Goal: Task Accomplishment & Management: Use online tool/utility

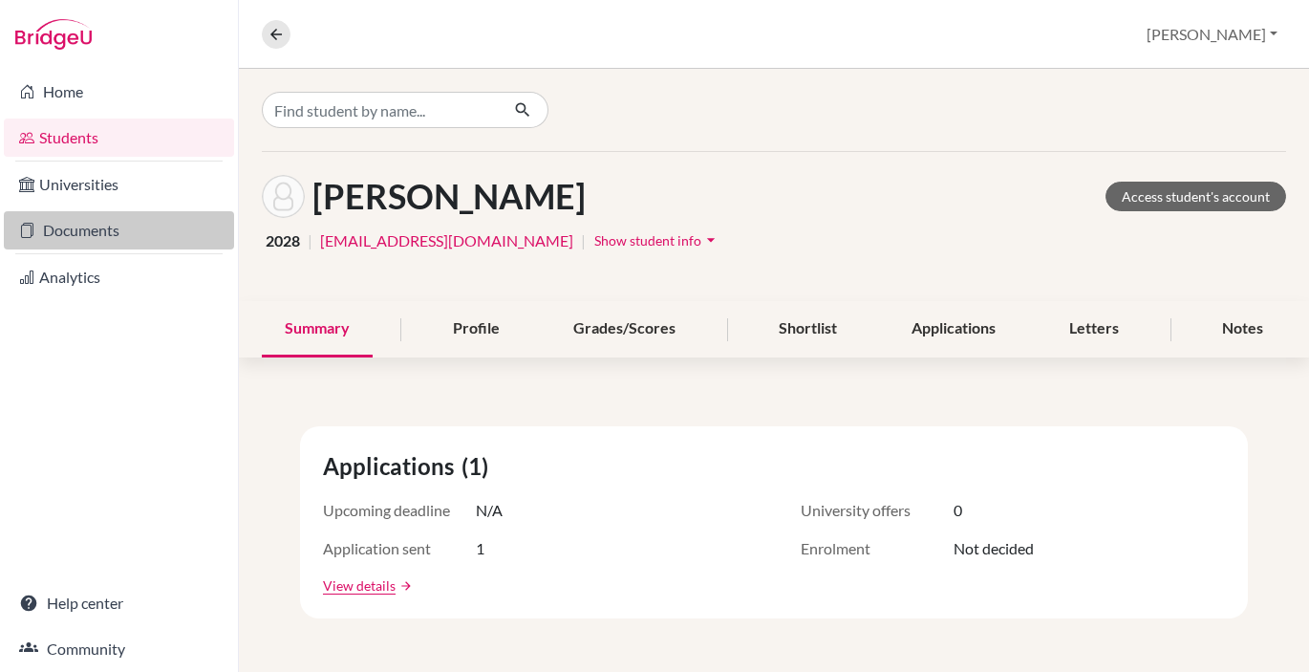
click at [75, 235] on link "Documents" at bounding box center [119, 230] width 230 height 38
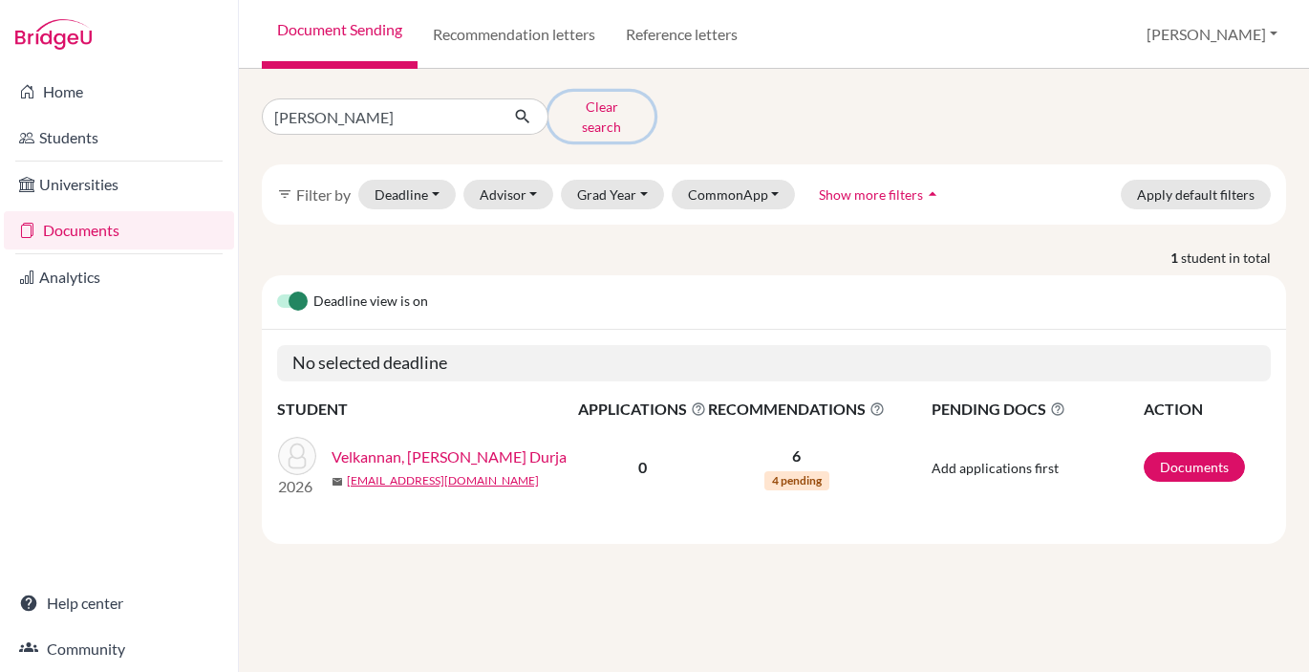
click at [592, 108] on button "Clear search" at bounding box center [601, 117] width 106 height 50
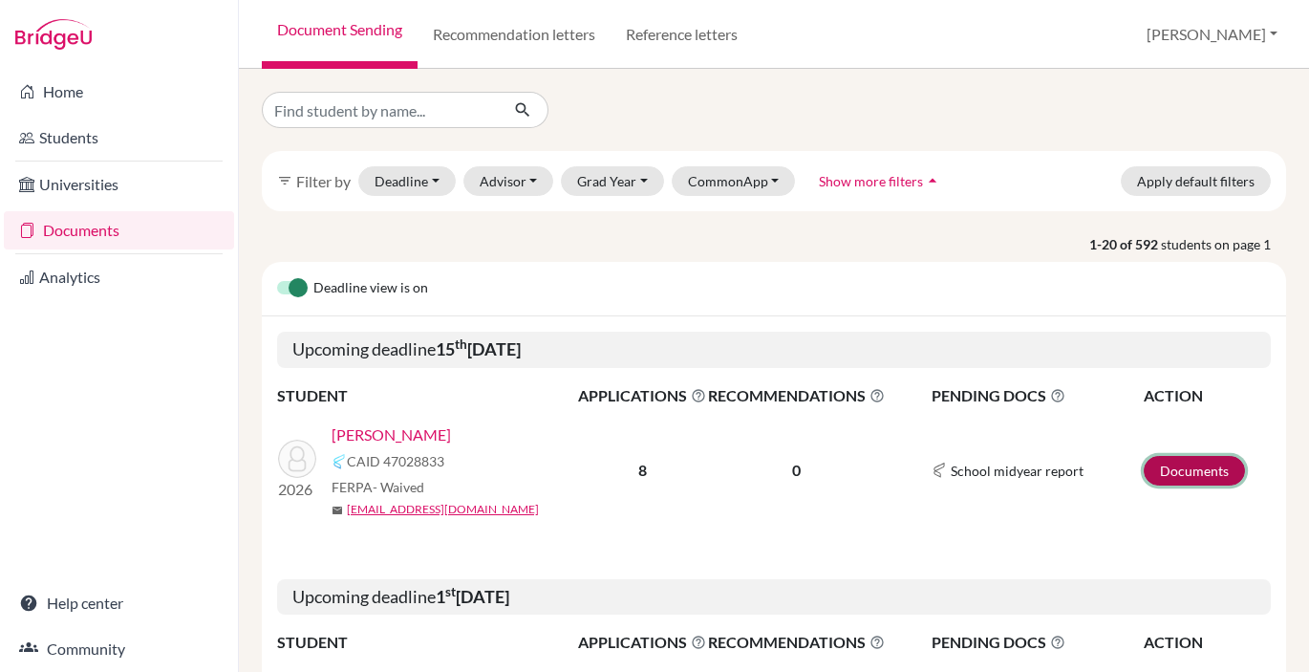
click at [1195, 471] on link "Documents" at bounding box center [1194, 471] width 101 height 30
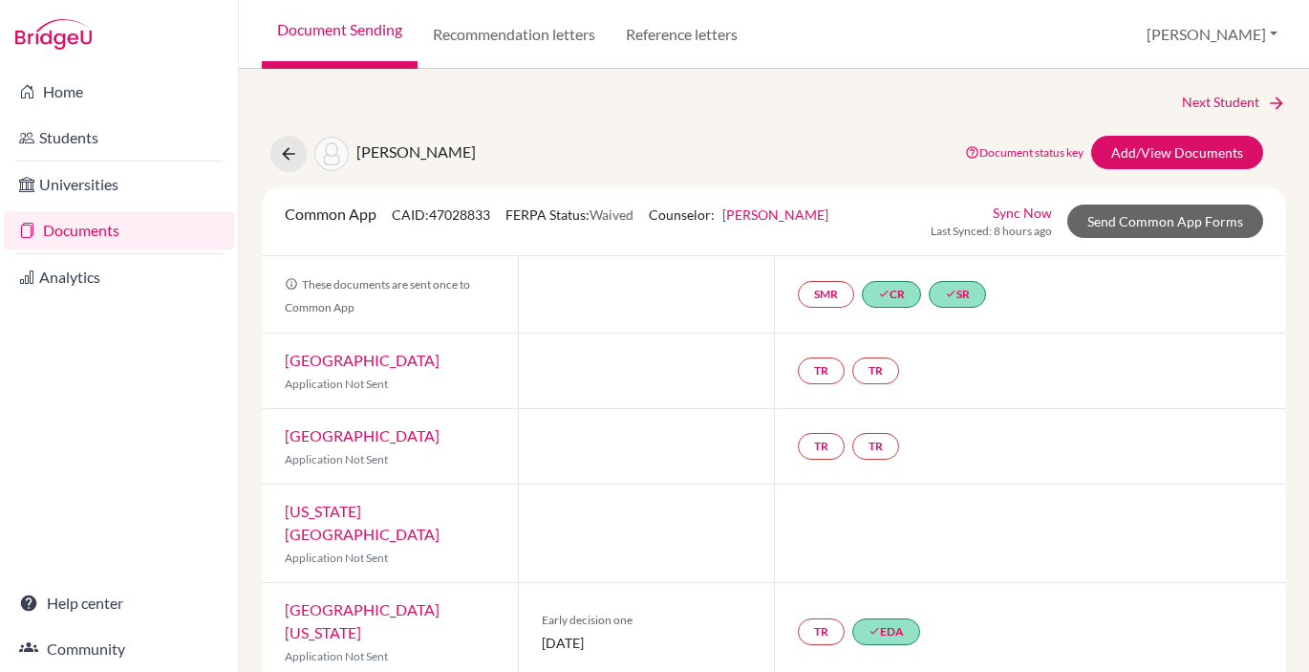
click at [333, 32] on link "Document Sending" at bounding box center [340, 34] width 156 height 69
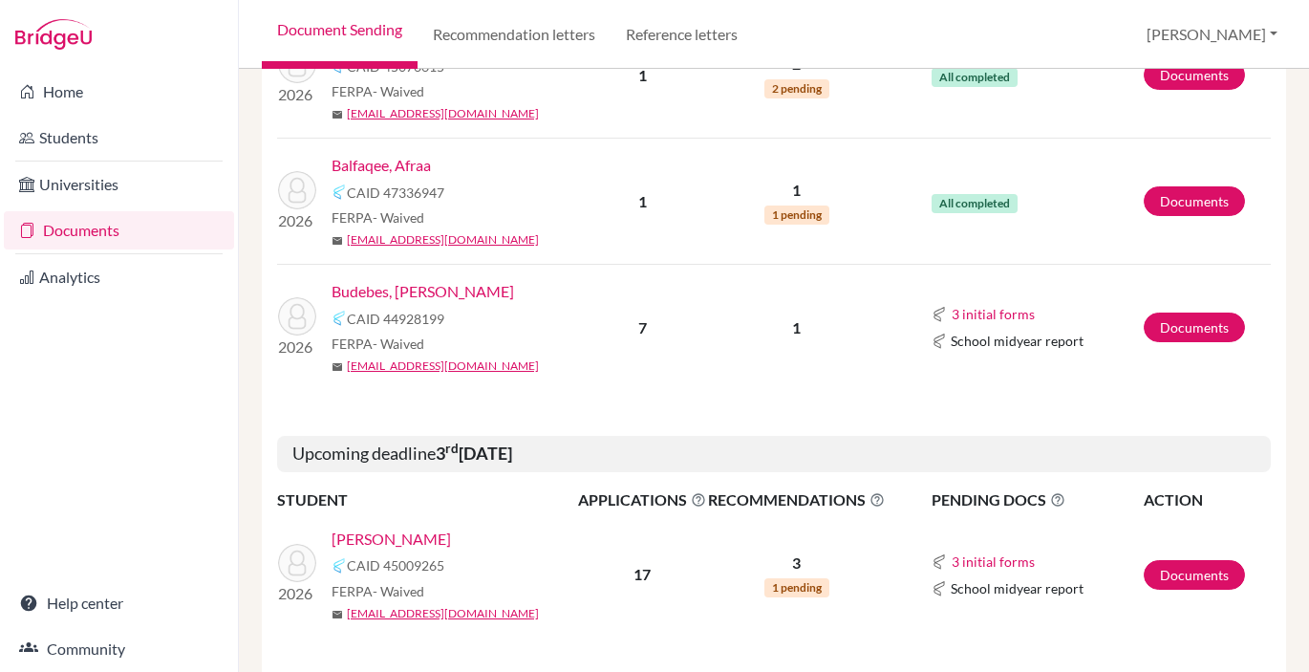
scroll to position [643, 0]
click at [1199, 324] on link "Documents" at bounding box center [1194, 327] width 101 height 30
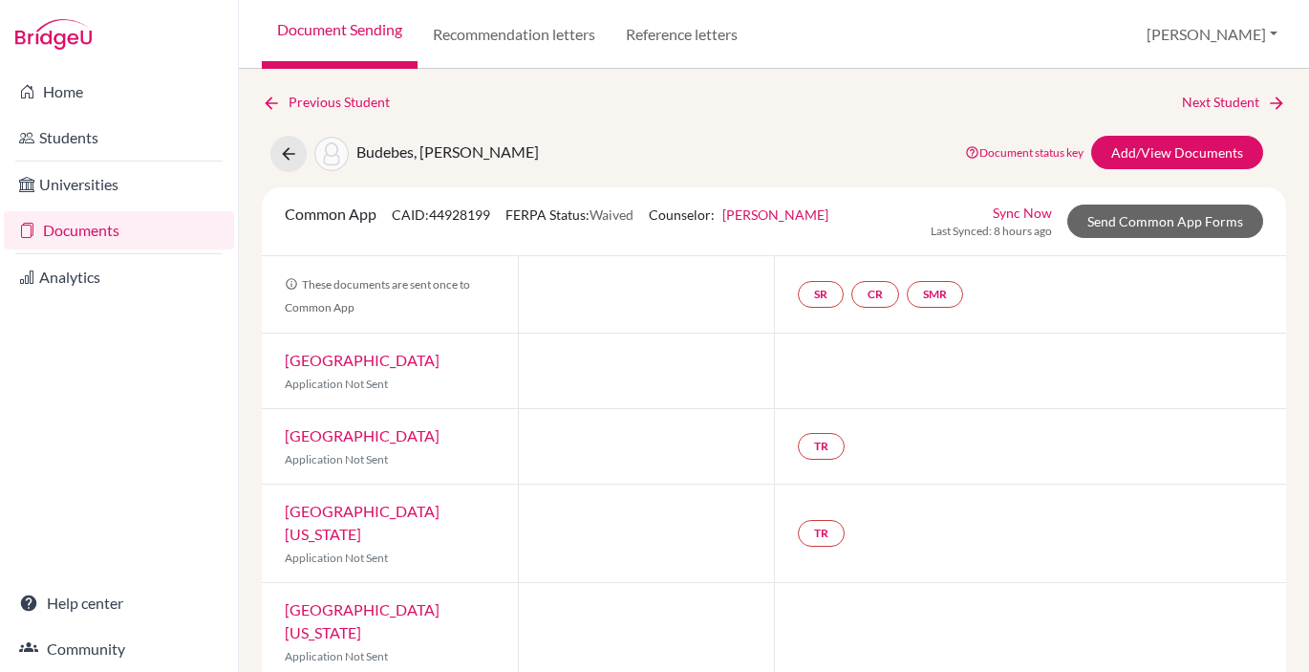
click at [308, 26] on link "Document Sending" at bounding box center [340, 34] width 156 height 69
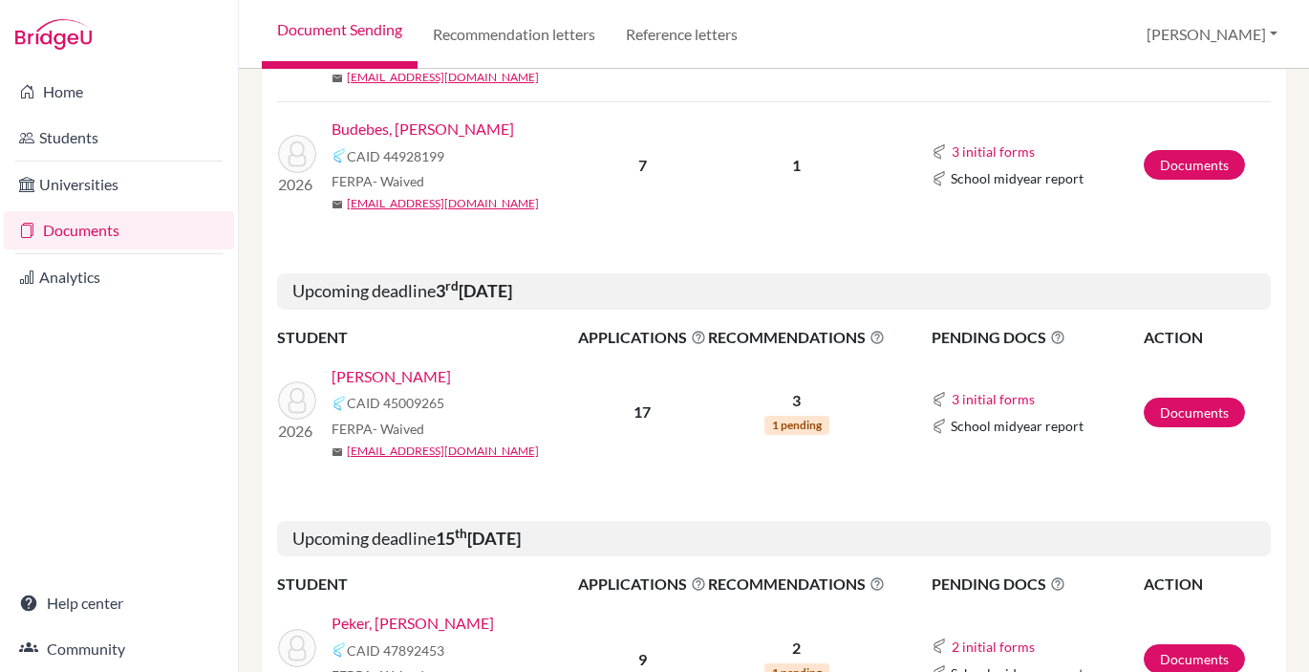
scroll to position [816, 0]
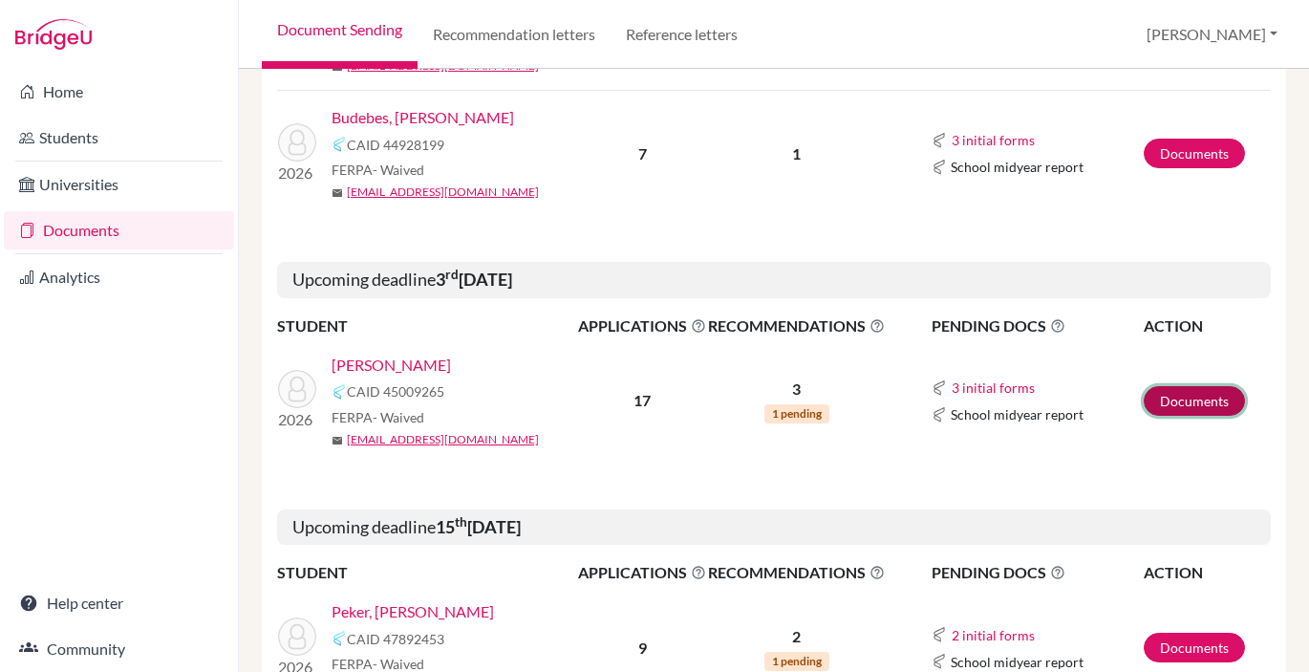
click at [1202, 403] on link "Documents" at bounding box center [1194, 401] width 101 height 30
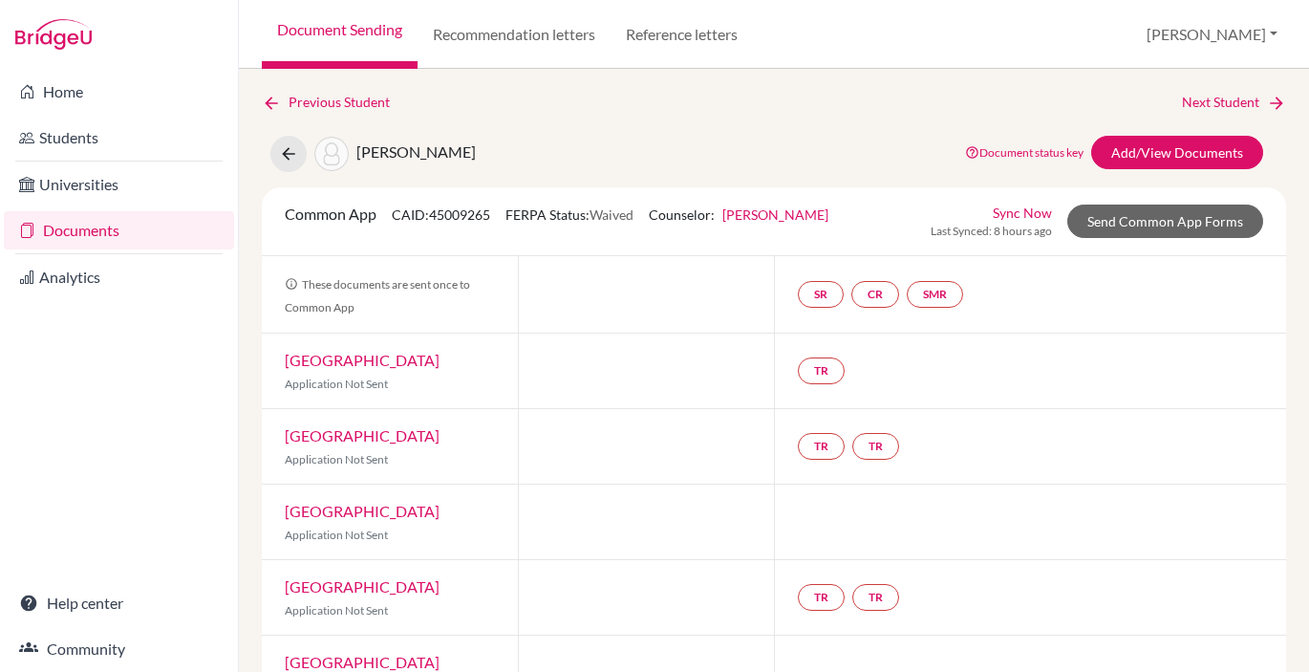
click at [322, 29] on link "Document Sending" at bounding box center [340, 34] width 156 height 69
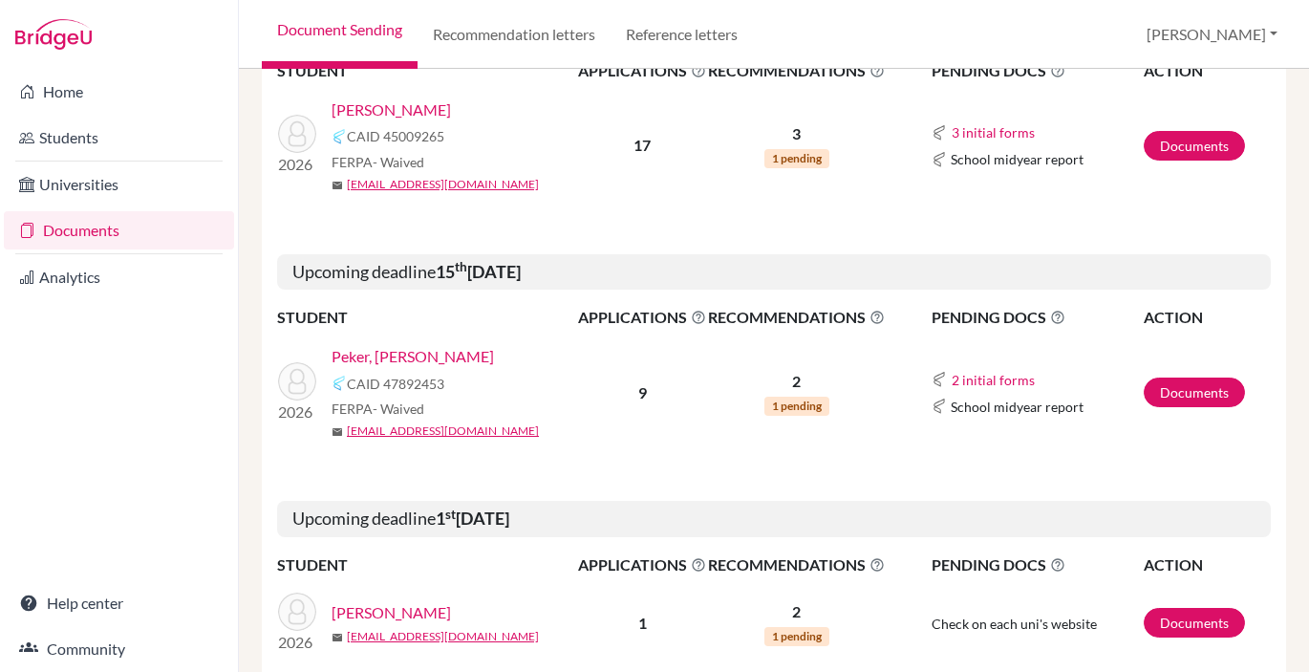
scroll to position [1073, 0]
